Goal: Complete application form

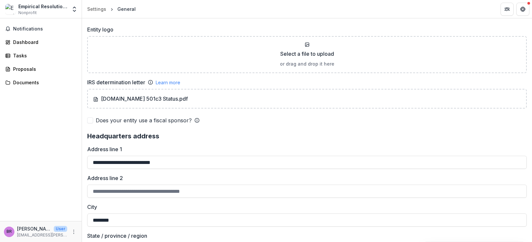
scroll to position [204, 0]
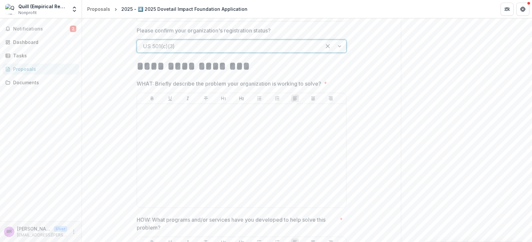
scroll to position [488, 0]
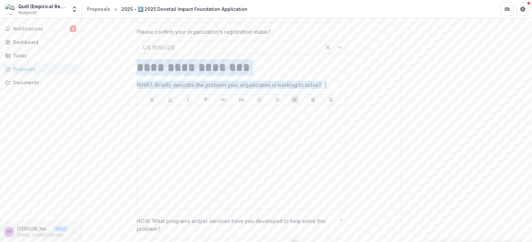
drag, startPoint x: 137, startPoint y: 71, endPoint x: 342, endPoint y: 88, distance: 205.7
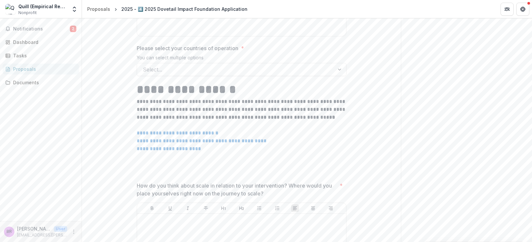
scroll to position [948, 0]
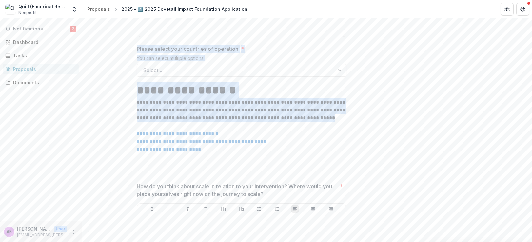
click at [317, 121] on p "**********" at bounding box center [242, 110] width 210 height 24
copy div "**********"
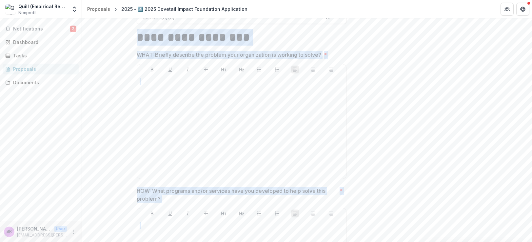
scroll to position [488, 0]
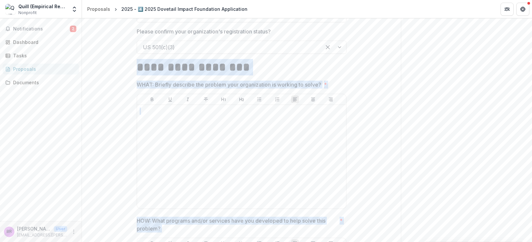
click at [220, 84] on p "WHAT: Briefly describe the problem your organization is working to solve?" at bounding box center [229, 85] width 185 height 8
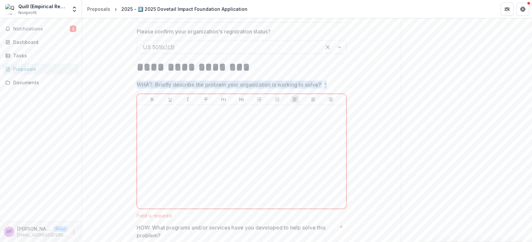
drag, startPoint x: 327, startPoint y: 87, endPoint x: 119, endPoint y: 84, distance: 207.3
copy span "WHAT: Briefly describe the problem your organization is working to solve? *"
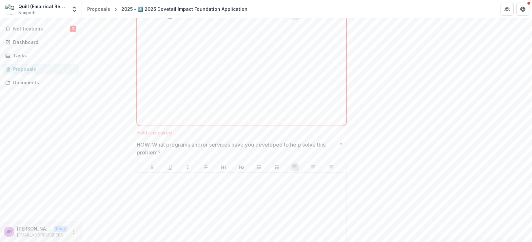
scroll to position [561, 0]
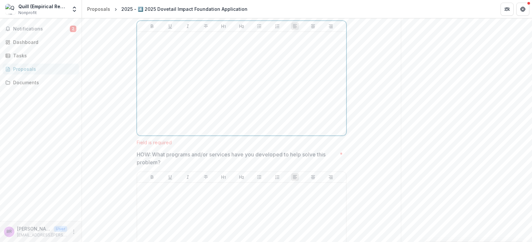
click at [227, 105] on div at bounding box center [242, 83] width 204 height 98
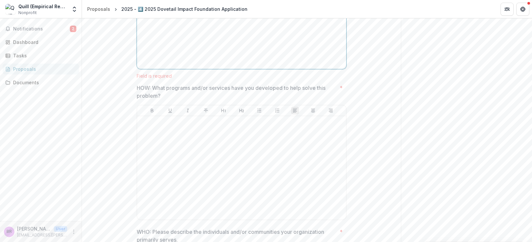
scroll to position [633, 0]
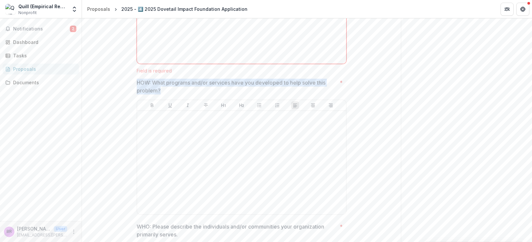
drag, startPoint x: 171, startPoint y: 93, endPoint x: 123, endPoint y: 83, distance: 48.4
copy p "HOW: What programs and/or services have you developed to help solve this proble…"
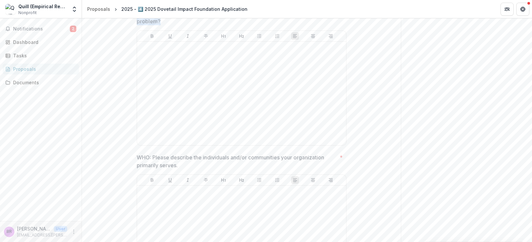
scroll to position [718, 0]
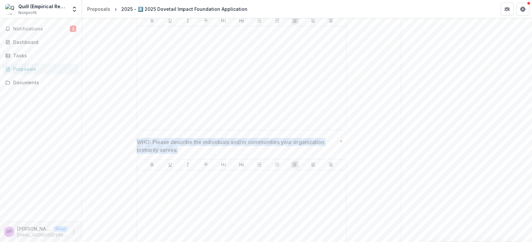
drag, startPoint x: 186, startPoint y: 152, endPoint x: 127, endPoint y: 143, distance: 59.4
copy p "WHO: Please describe the individuals and/or communities your organization prima…"
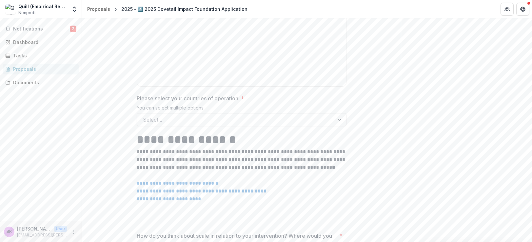
scroll to position [914, 0]
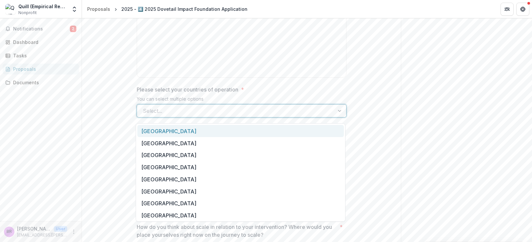
click at [210, 111] on div at bounding box center [236, 110] width 186 height 9
type input "**********"
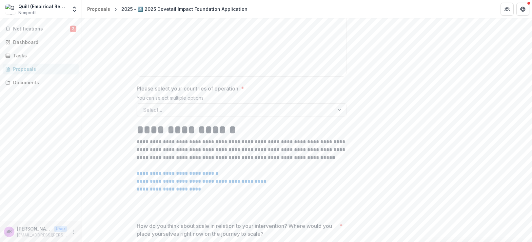
scroll to position [916, 0]
click at [155, 114] on div at bounding box center [236, 109] width 186 height 9
click at [341, 114] on div at bounding box center [341, 109] width 12 height 12
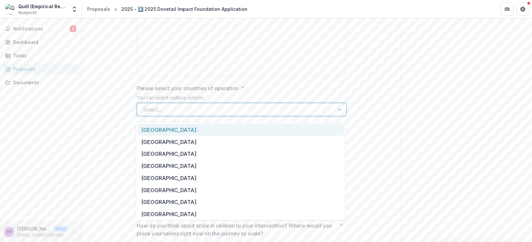
click at [340, 114] on div at bounding box center [341, 109] width 12 height 12
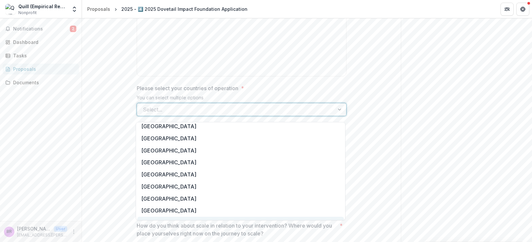
scroll to position [2198, 0]
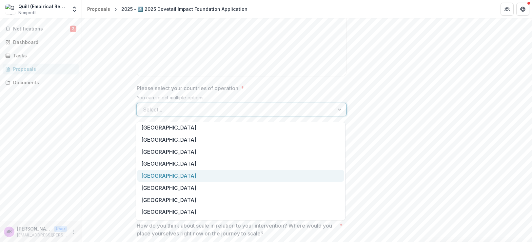
click at [176, 177] on div "[GEOGRAPHIC_DATA]" at bounding box center [240, 176] width 207 height 12
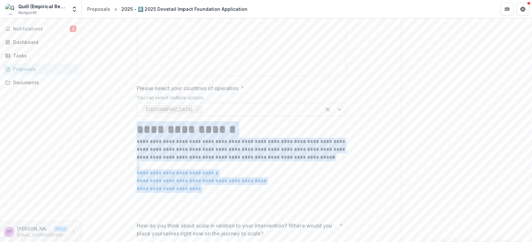
drag, startPoint x: 131, startPoint y: 130, endPoint x: 232, endPoint y: 201, distance: 123.4
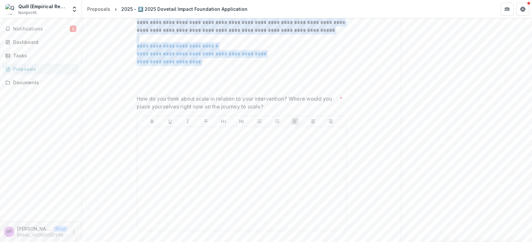
scroll to position [1012, 0]
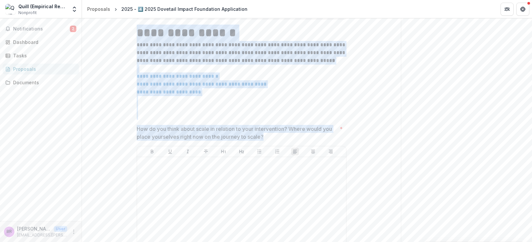
click at [269, 141] on p "How do you think about scale in relation to your intervention? Where would you …" at bounding box center [237, 133] width 200 height 16
drag, startPoint x: 264, startPoint y: 141, endPoint x: 114, endPoint y: 40, distance: 181.5
copy div "**********"
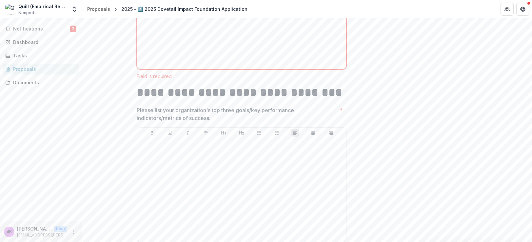
scroll to position [1203, 0]
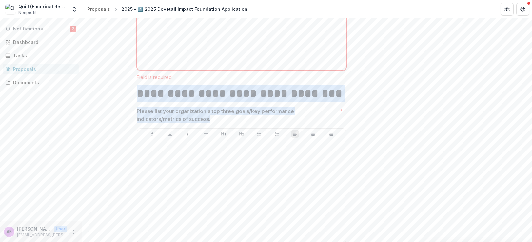
drag, startPoint x: 215, startPoint y: 123, endPoint x: 121, endPoint y: 92, distance: 98.9
copy div "**********"
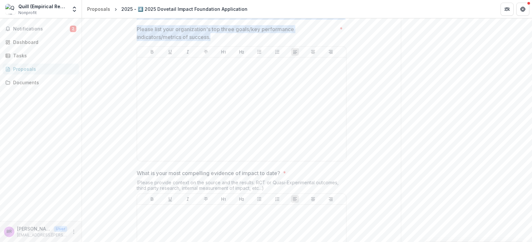
scroll to position [1320, 0]
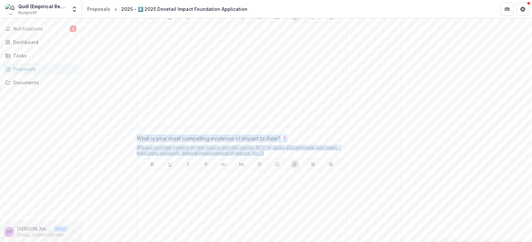
drag, startPoint x: 272, startPoint y: 156, endPoint x: 117, endPoint y: 138, distance: 156.3
copy div "What is your most compelling evidence of impact to date? * (Please provide cont…"
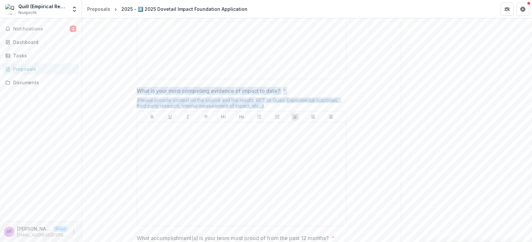
scroll to position [1457, 0]
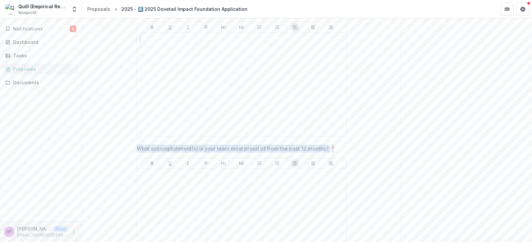
drag, startPoint x: 337, startPoint y: 153, endPoint x: 127, endPoint y: 141, distance: 211.0
copy div "What accomplishment(s) is your team most proud of from the past 12 months? *"
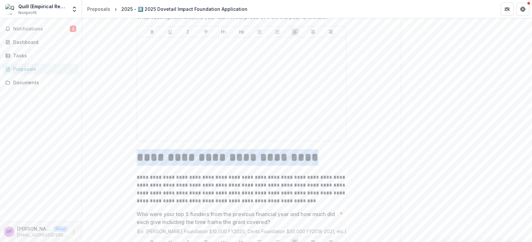
drag, startPoint x: 304, startPoint y: 159, endPoint x: 117, endPoint y: 152, distance: 187.1
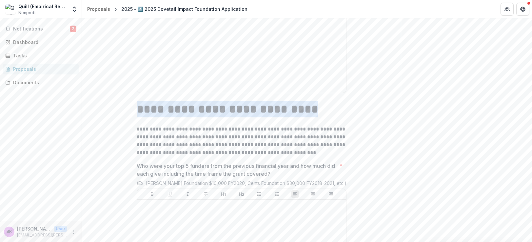
scroll to position [1638, 0]
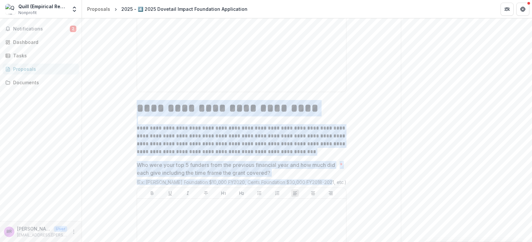
drag, startPoint x: 334, startPoint y: 186, endPoint x: 133, endPoint y: 109, distance: 214.8
click at [133, 109] on div "**********" at bounding box center [242, 208] width 220 height 3415
copy div "**********"
click at [294, 169] on p "Who were your top 5 funders from the previous financial year and how much did e…" at bounding box center [237, 169] width 200 height 16
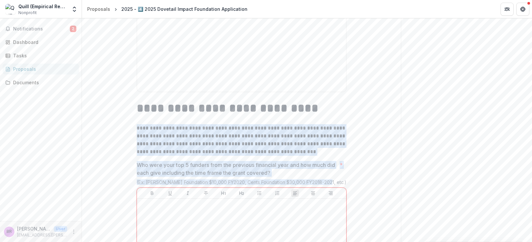
drag, startPoint x: 323, startPoint y: 185, endPoint x: 120, endPoint y: 128, distance: 210.8
click at [120, 128] on div "**********" at bounding box center [241, 212] width 319 height 3422
copy div "**********"
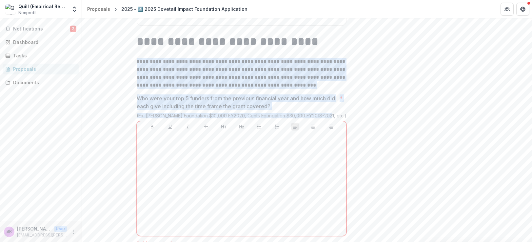
scroll to position [1706, 0]
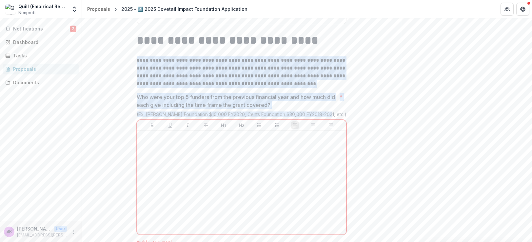
click at [190, 96] on div "**********" at bounding box center [242, 145] width 210 height 3422
drag, startPoint x: 136, startPoint y: 65, endPoint x: 280, endPoint y: 111, distance: 150.8
click at [280, 111] on div "**********" at bounding box center [242, 145] width 210 height 3422
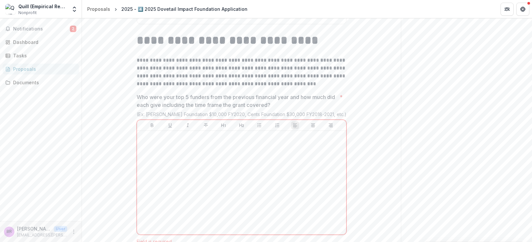
click at [263, 104] on p "Who were your top 5 funders from the previous financial year and how much did e…" at bounding box center [237, 101] width 200 height 16
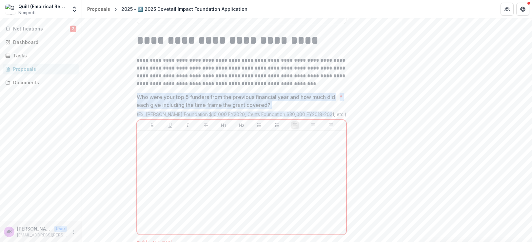
drag, startPoint x: 136, startPoint y: 101, endPoint x: 332, endPoint y: 117, distance: 197.1
click at [332, 117] on div "Who were your top 5 funders from the previous financial year and how much did e…" at bounding box center [242, 168] width 210 height 151
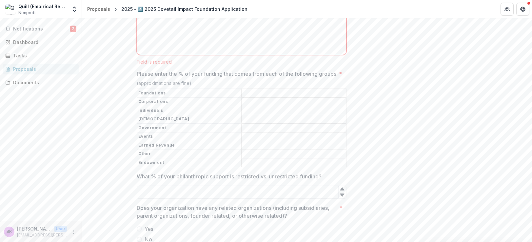
scroll to position [1887, 0]
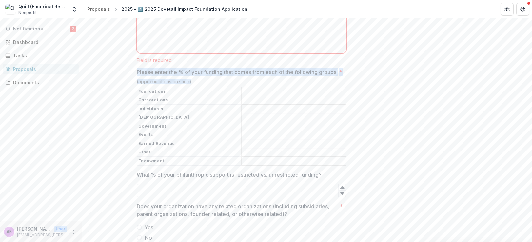
drag, startPoint x: 134, startPoint y: 74, endPoint x: 272, endPoint y: 173, distance: 169.3
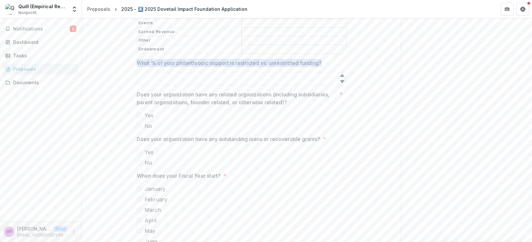
drag, startPoint x: 138, startPoint y: 68, endPoint x: 343, endPoint y: 68, distance: 205.0
click at [343, 78] on icon at bounding box center [342, 75] width 5 height 5
type input "*"
click at [343, 84] on icon at bounding box center [342, 81] width 5 height 5
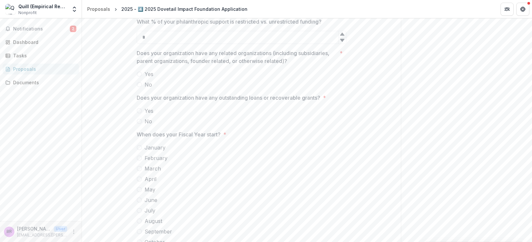
scroll to position [2042, 0]
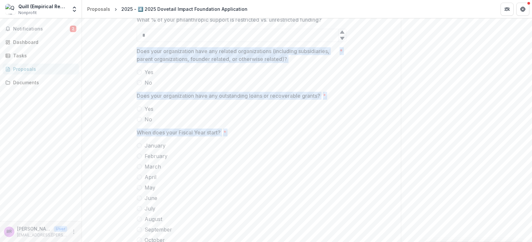
drag, startPoint x: 126, startPoint y: 55, endPoint x: 199, endPoint y: 186, distance: 150.6
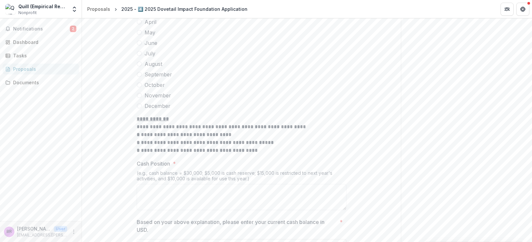
scroll to position [2231, 0]
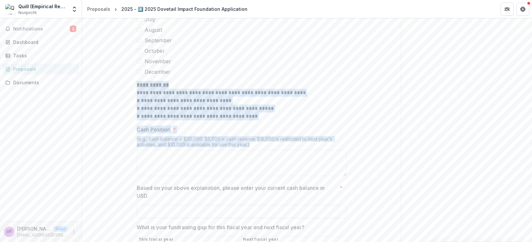
drag, startPoint x: 132, startPoint y: 89, endPoint x: 258, endPoint y: 152, distance: 140.4
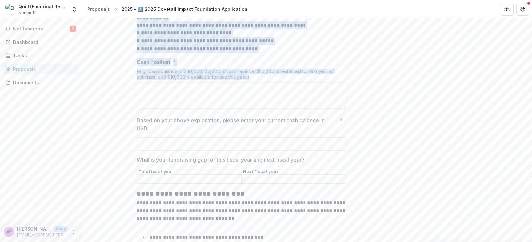
scroll to position [2302, 0]
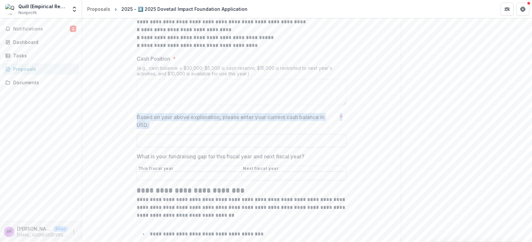
drag, startPoint x: 131, startPoint y: 120, endPoint x: 160, endPoint y: 144, distance: 38.2
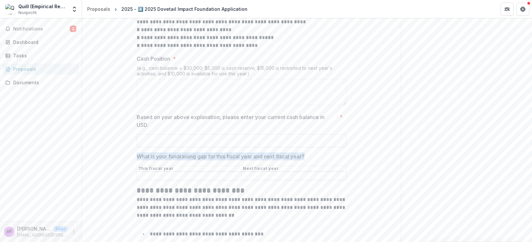
drag, startPoint x: 134, startPoint y: 162, endPoint x: 333, endPoint y: 167, distance: 199.2
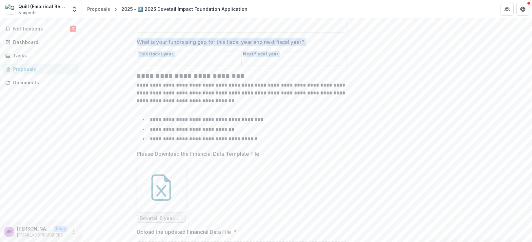
scroll to position [2434, 0]
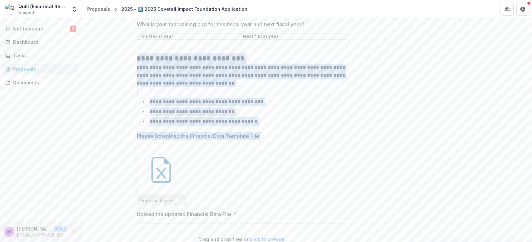
drag, startPoint x: 130, startPoint y: 64, endPoint x: 282, endPoint y: 152, distance: 175.8
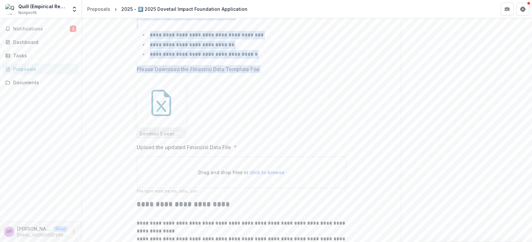
scroll to position [2557, 0]
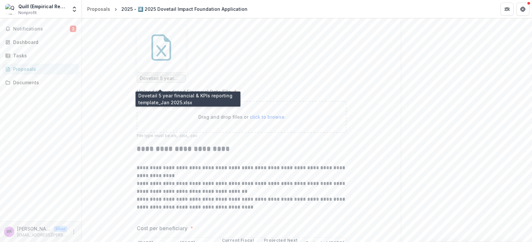
click at [167, 81] on span "Dovetail 5 year financial & KPIs reporting template_Jan 2025.xlsx" at bounding box center [161, 79] width 43 height 6
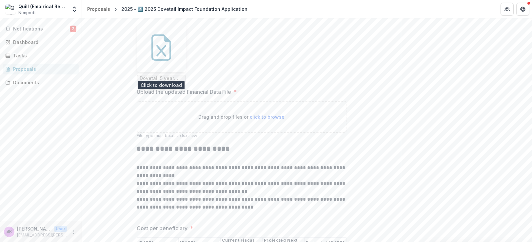
click at [153, 57] on icon at bounding box center [161, 47] width 26 height 26
